Goal: Navigation & Orientation: Find specific page/section

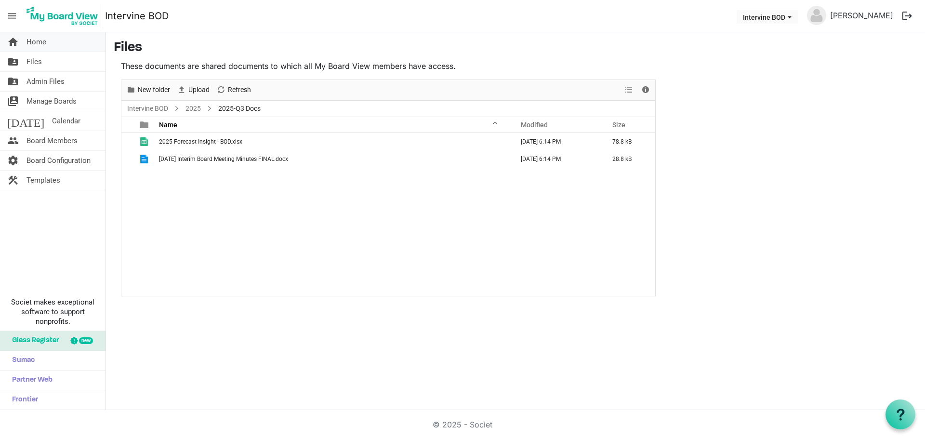
click at [44, 44] on span "Home" at bounding box center [36, 41] width 20 height 19
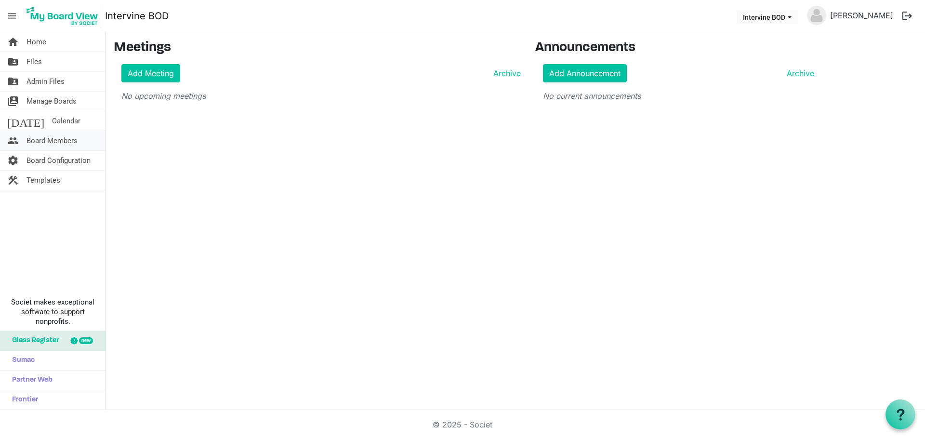
click at [48, 140] on span "Board Members" at bounding box center [51, 140] width 51 height 19
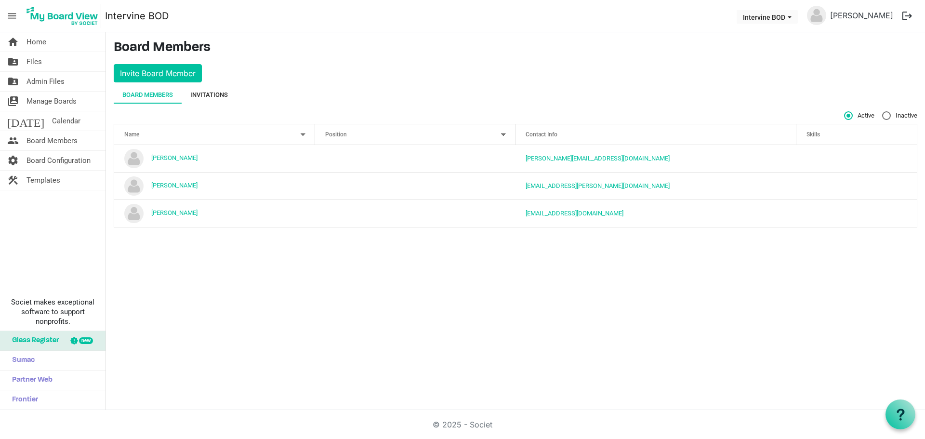
click at [219, 93] on div "Invitations" at bounding box center [209, 95] width 38 height 10
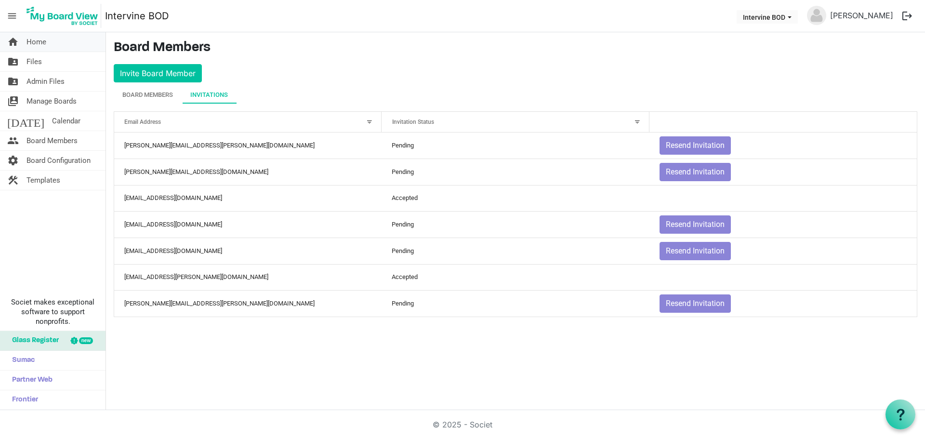
click at [32, 37] on span "Home" at bounding box center [36, 41] width 20 height 19
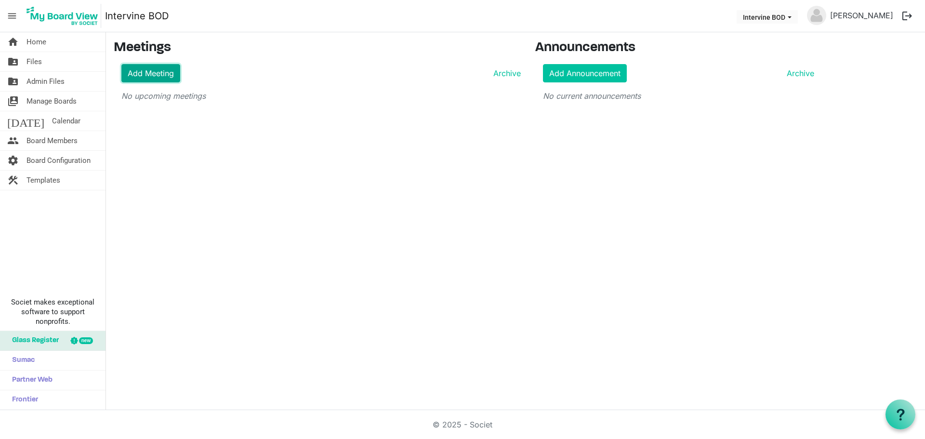
click at [158, 68] on link "Add Meeting" at bounding box center [150, 73] width 59 height 18
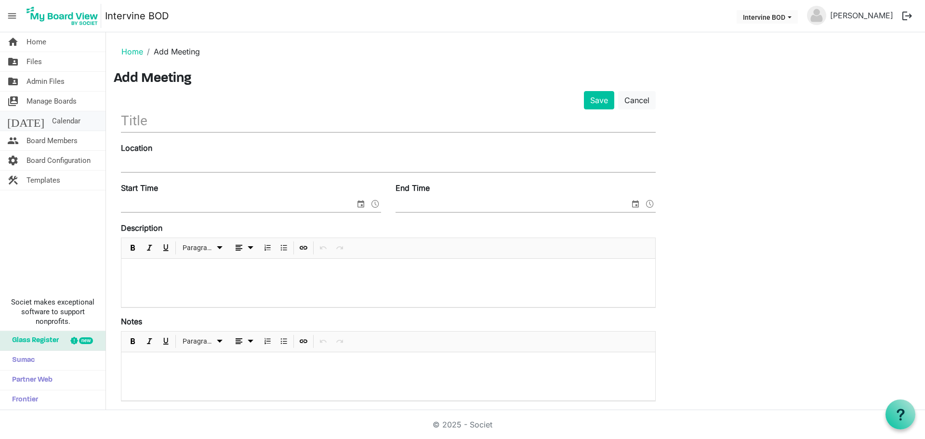
click at [52, 120] on span "Calendar" at bounding box center [66, 120] width 28 height 19
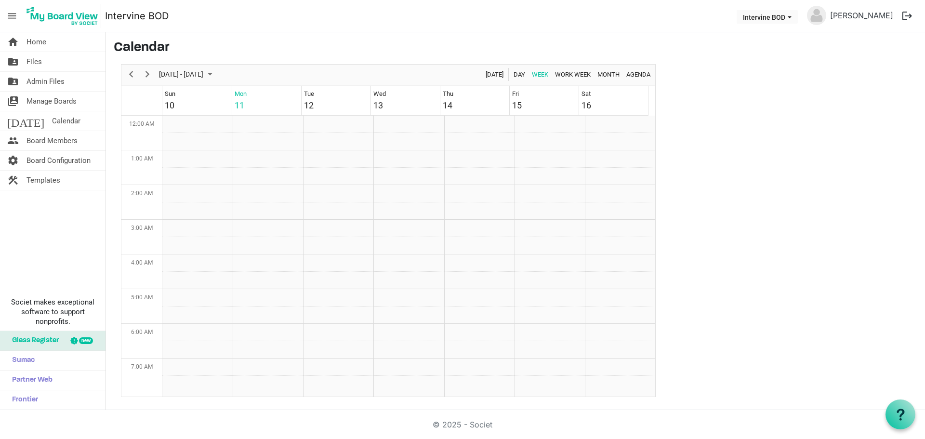
scroll to position [312, 0]
click at [41, 41] on span "Home" at bounding box center [36, 41] width 20 height 19
